Goal: Task Accomplishment & Management: Use online tool/utility

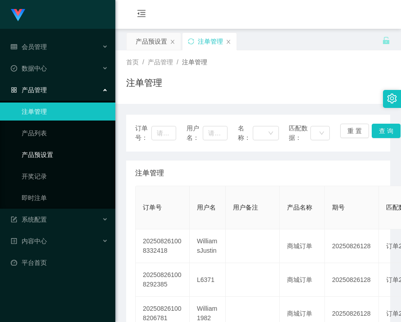
click at [45, 157] on link "产品预设置" at bounding box center [65, 155] width 86 height 18
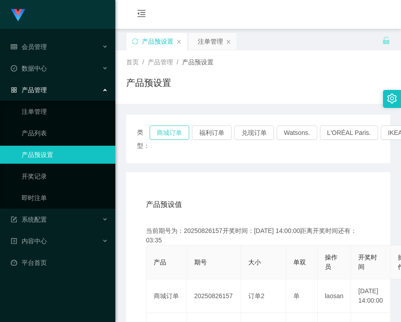
click at [175, 130] on button "商城订单" at bounding box center [169, 133] width 40 height 14
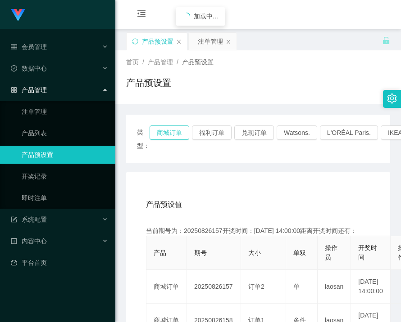
click at [175, 130] on button "商城订单" at bounding box center [169, 133] width 40 height 14
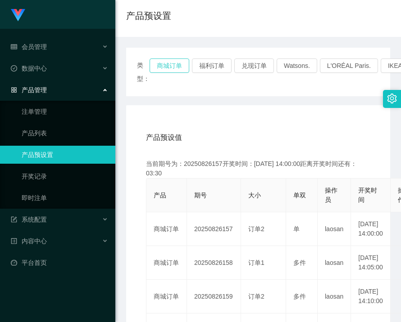
scroll to position [135, 0]
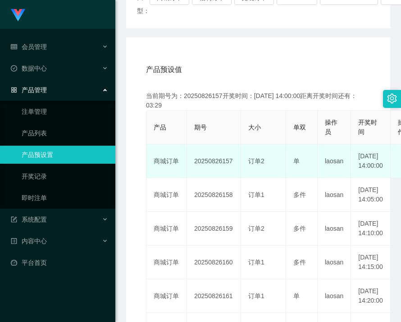
click at [211, 163] on td "20250826157" at bounding box center [214, 162] width 54 height 34
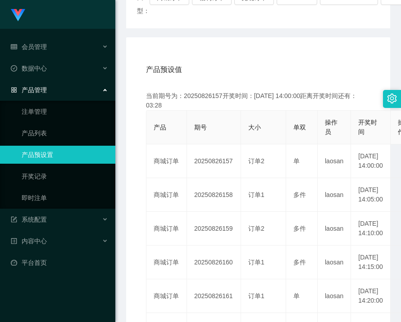
copy td "20250826157"
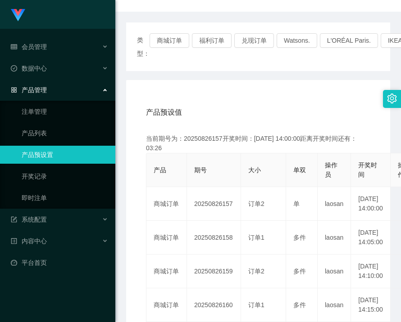
scroll to position [45, 0]
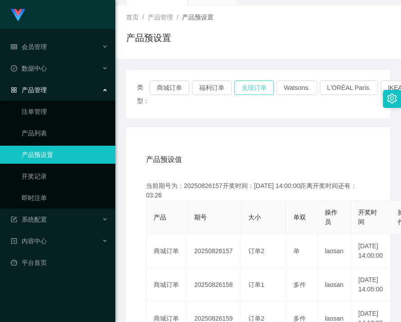
click at [248, 90] on button "兑现订单" at bounding box center [254, 88] width 40 height 14
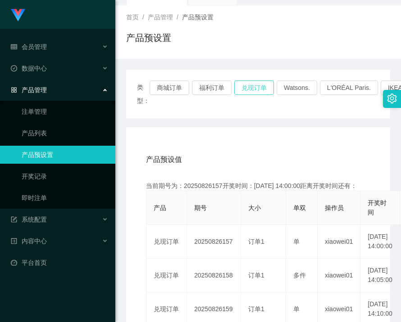
click at [256, 94] on button "兑现订单" at bounding box center [254, 88] width 40 height 14
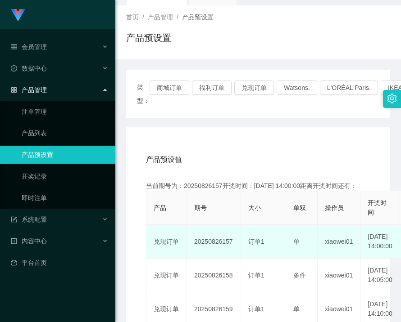
click at [215, 253] on td "20250826157" at bounding box center [214, 242] width 54 height 34
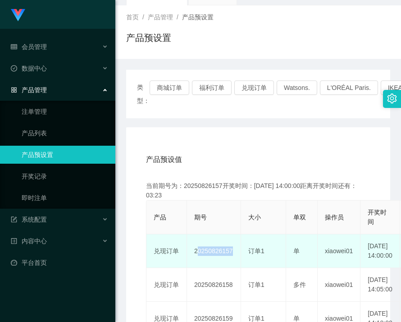
click at [215, 253] on td "20250826157" at bounding box center [214, 252] width 54 height 34
